Goal: Find specific page/section: Find specific page/section

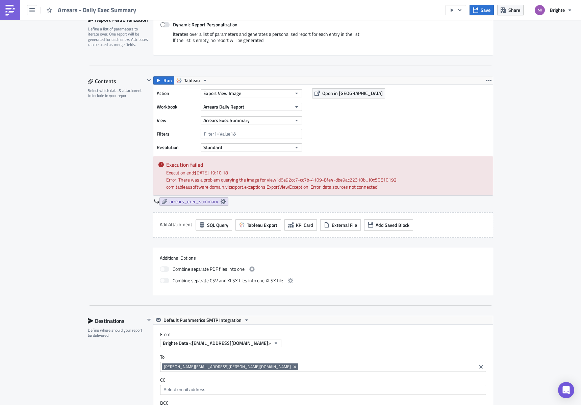
scroll to position [76, 0]
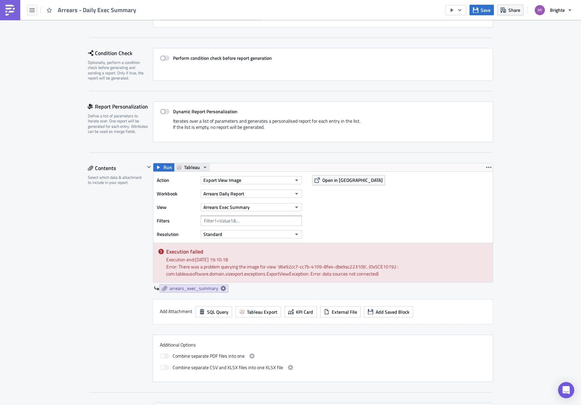
click at [184, 167] on span "Tableau" at bounding box center [192, 167] width 16 height 8
click at [198, 180] on div "Tableau" at bounding box center [207, 178] width 48 height 7
click at [192, 168] on span "Tableau" at bounding box center [192, 167] width 16 height 8
click at [190, 180] on div "Tableau" at bounding box center [207, 178] width 48 height 7
click at [194, 169] on span "Tableau" at bounding box center [192, 167] width 16 height 8
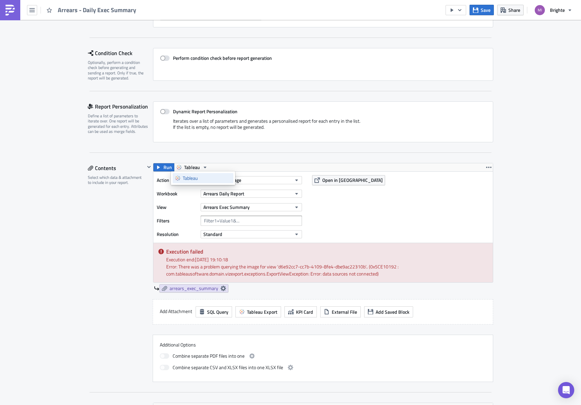
click at [194, 178] on div "Tableau" at bounding box center [207, 178] width 48 height 7
click at [178, 286] on span "arrears_exec_summary" at bounding box center [194, 288] width 49 height 6
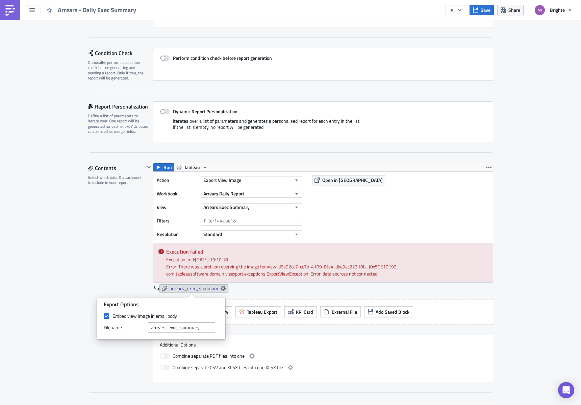
click at [180, 163] on div "Tableau" at bounding box center [192, 167] width 36 height 8
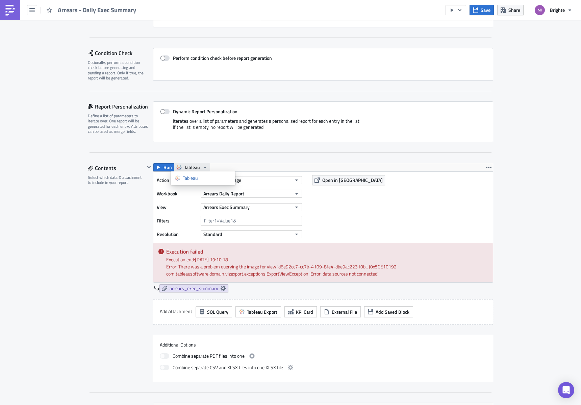
click at [184, 166] on span "Tableau" at bounding box center [192, 167] width 16 height 8
click at [329, 183] on button "Open in [GEOGRAPHIC_DATA]" at bounding box center [348, 180] width 73 height 10
